Goal: Transaction & Acquisition: Purchase product/service

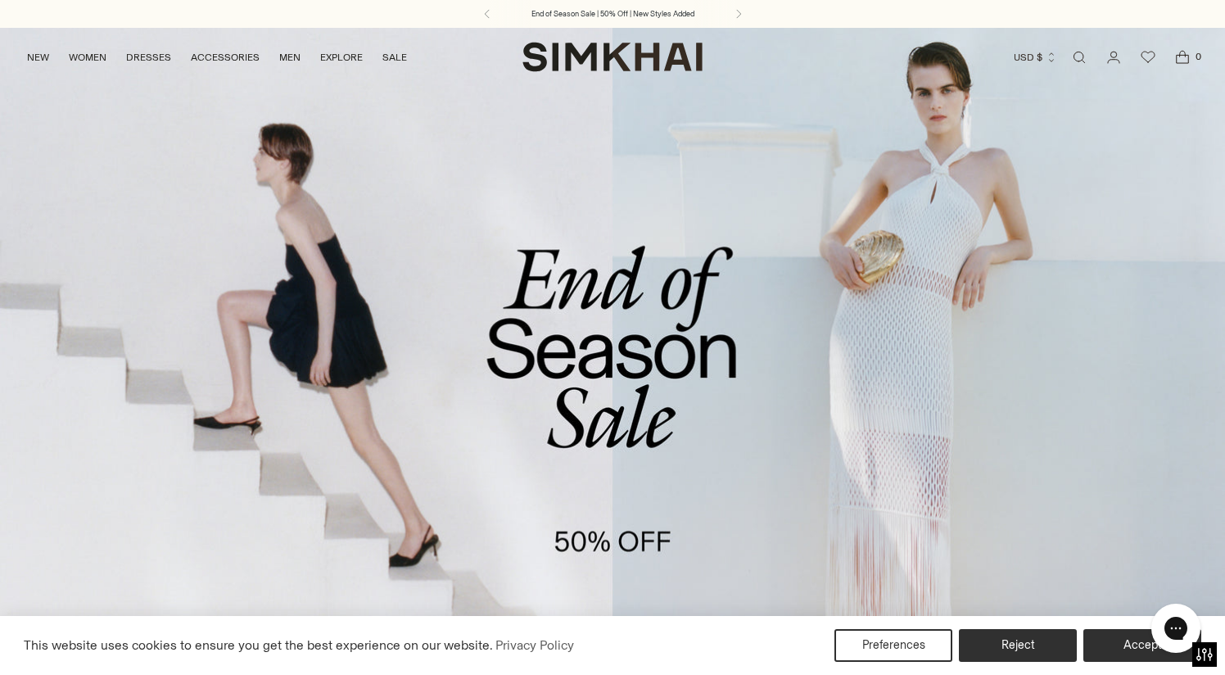
click at [559, 522] on link "/collections/sale" at bounding box center [612, 378] width 1225 height 703
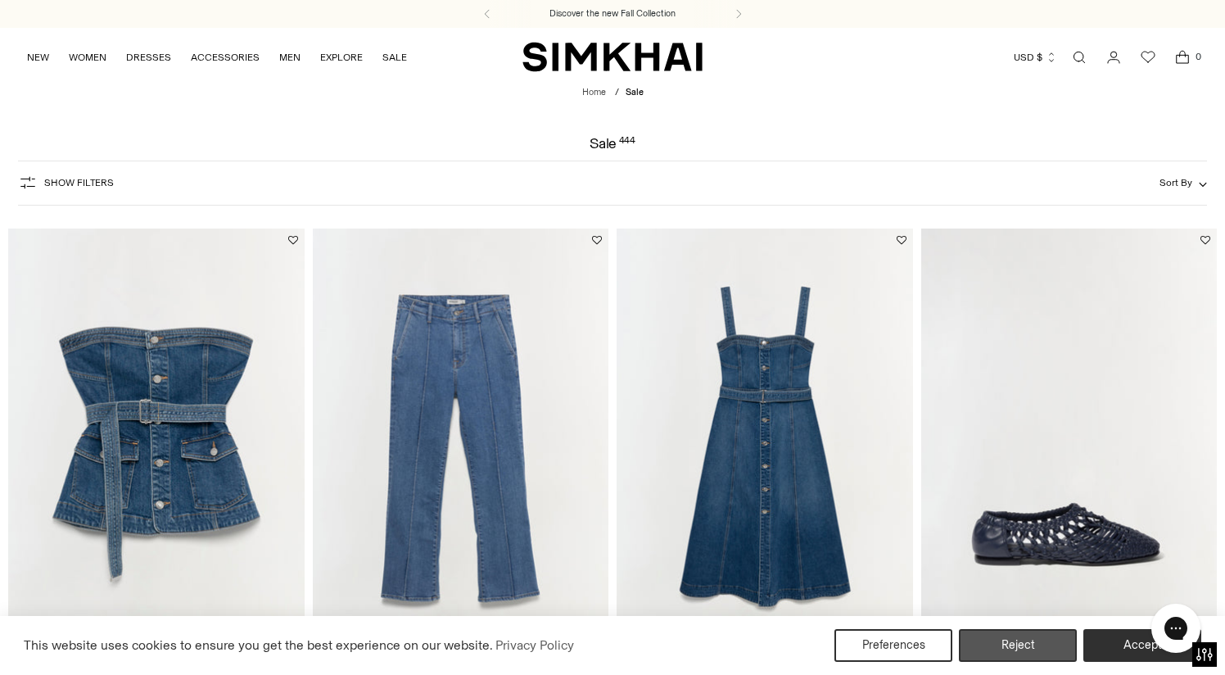
click at [1019, 639] on button "Reject" at bounding box center [1018, 645] width 118 height 33
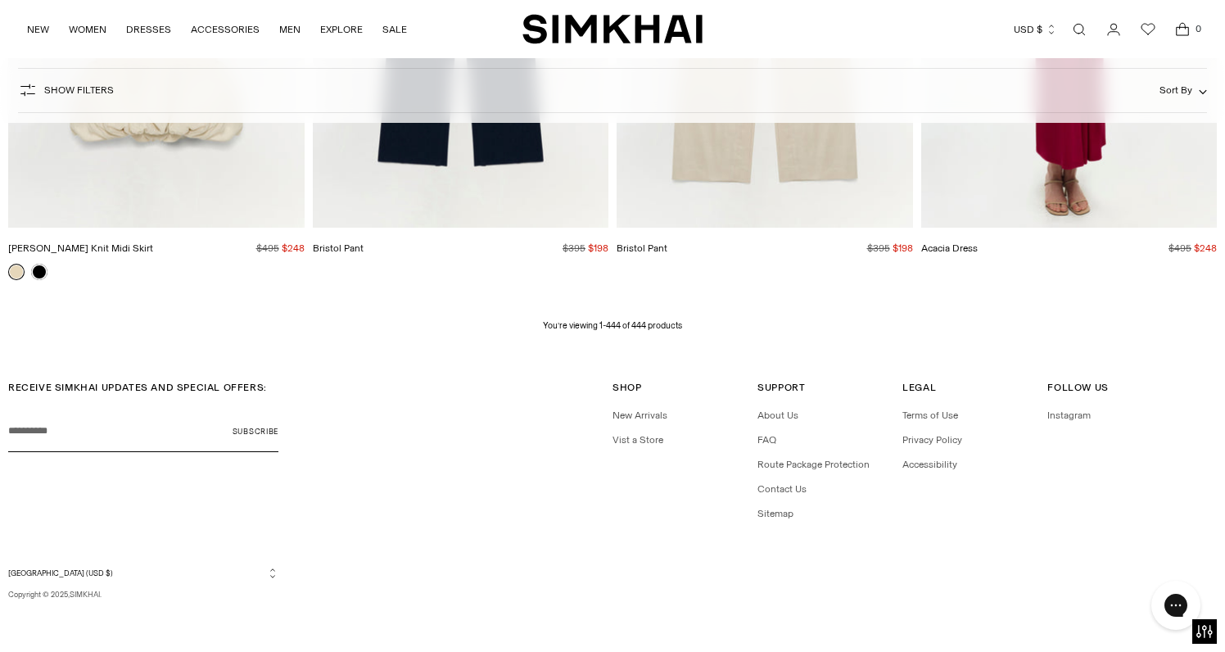
scroll to position [58249, 0]
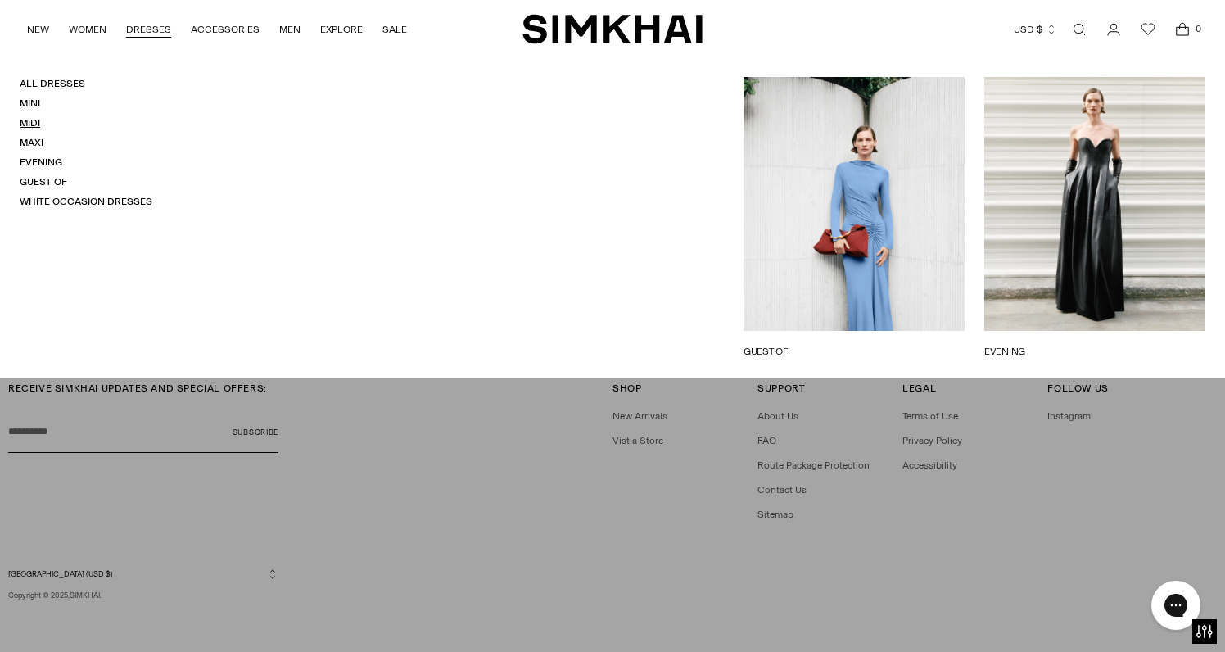
click at [34, 121] on link "Midi" at bounding box center [30, 122] width 20 height 11
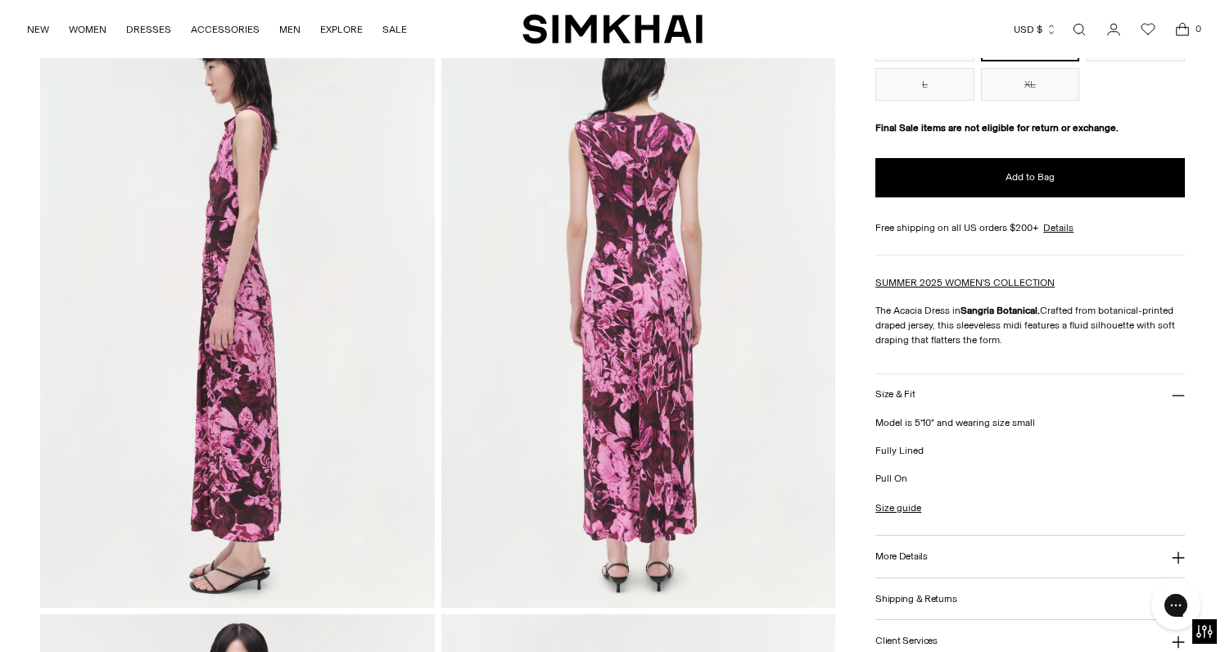
scroll to position [766, 0]
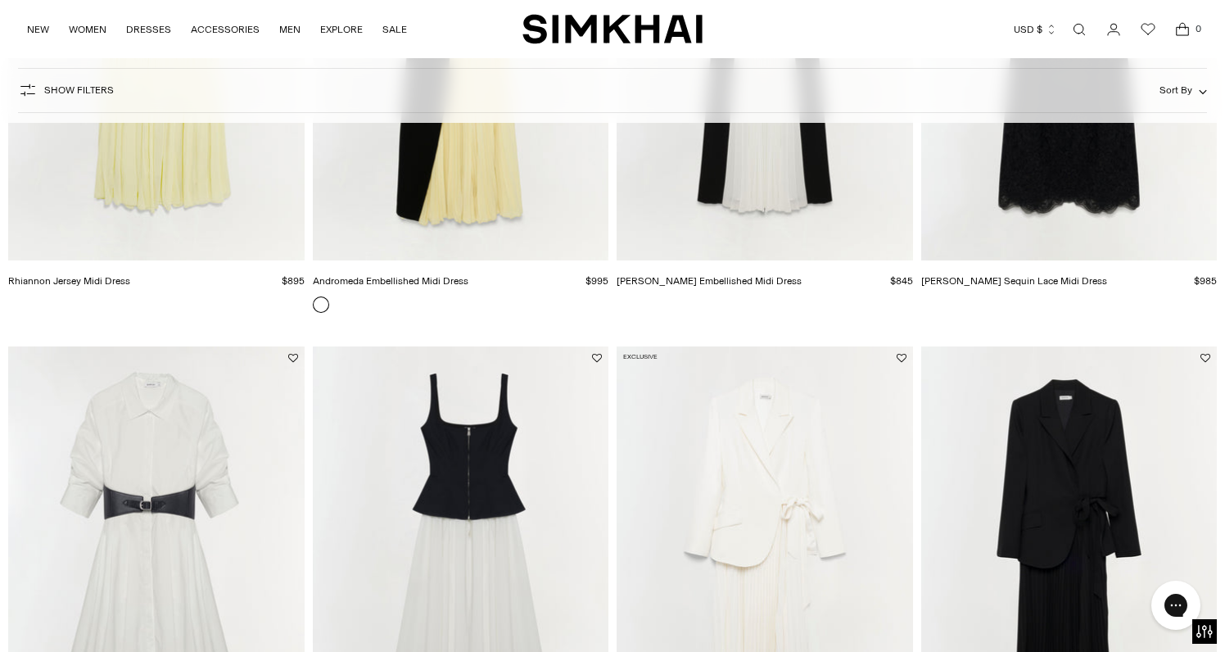
scroll to position [2236, 0]
